Goal: Task Accomplishment & Management: Manage account settings

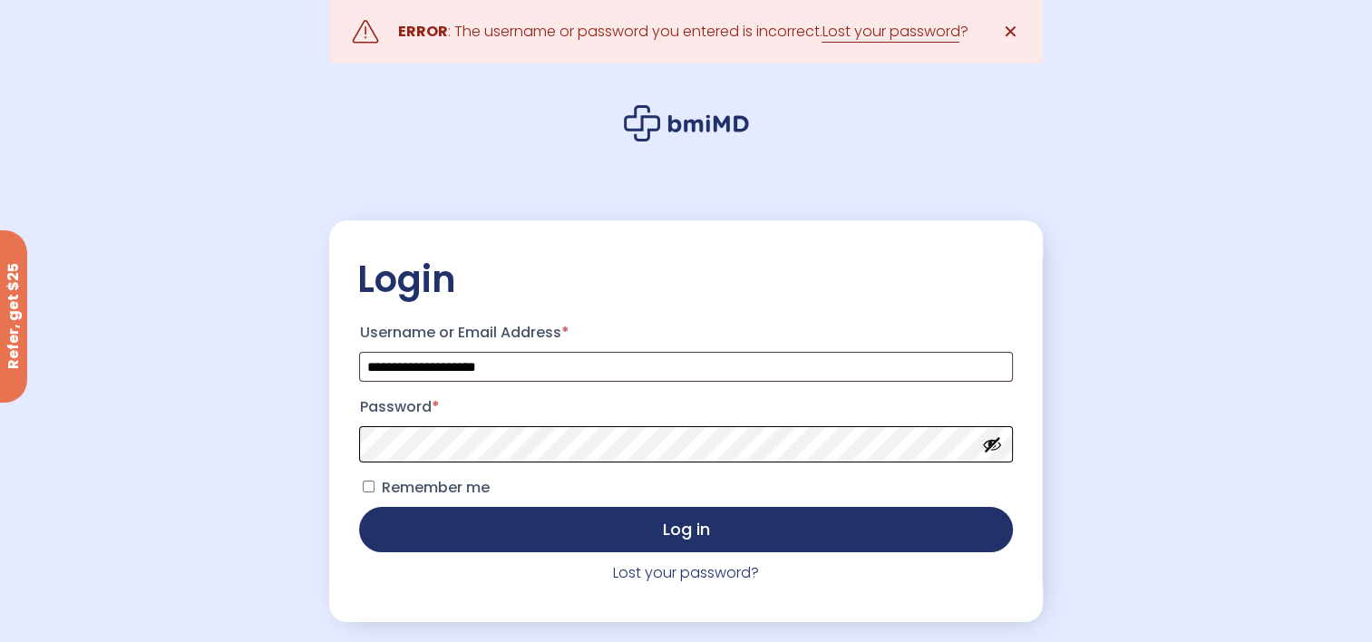
click at [359, 507] on button "Log in" at bounding box center [685, 529] width 653 height 45
click at [721, 578] on link "Lost your password?" at bounding box center [686, 572] width 146 height 21
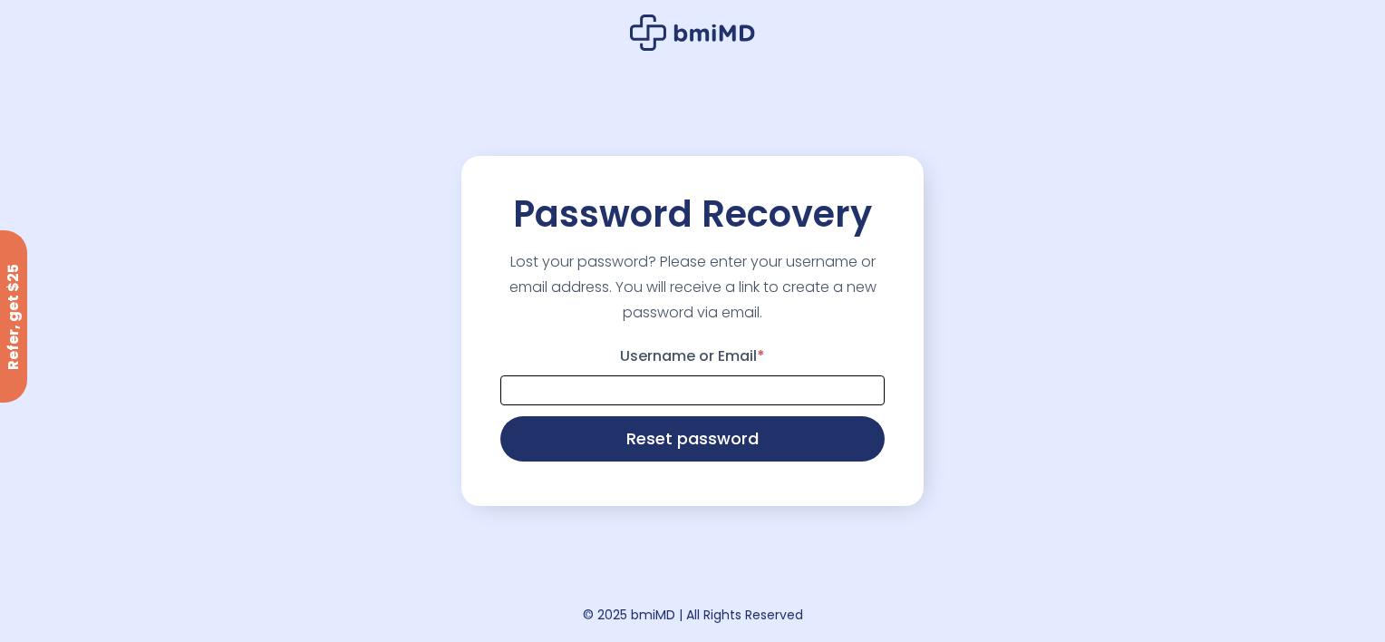
click at [713, 397] on input "Username or Email *" at bounding box center [692, 390] width 384 height 30
type input "**********"
type button "Reset password"
click at [500, 416] on button "Reset password" at bounding box center [692, 438] width 384 height 45
